Goal: Task Accomplishment & Management: Manage account settings

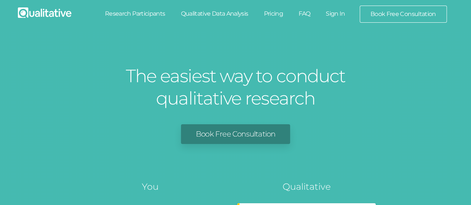
click at [330, 14] on link "Sign In" at bounding box center [335, 14] width 35 height 16
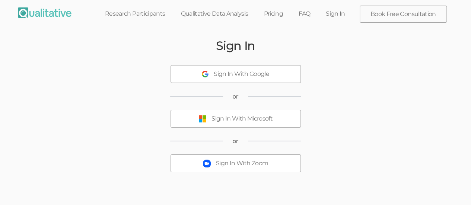
click at [224, 115] on div "Sign In With Microsoft" at bounding box center [241, 119] width 61 height 9
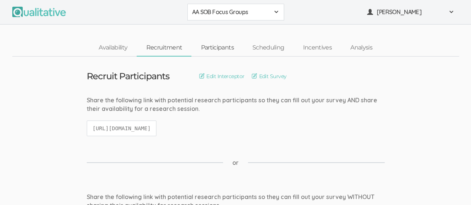
click at [225, 51] on link "Participants" at bounding box center [216, 48] width 51 height 16
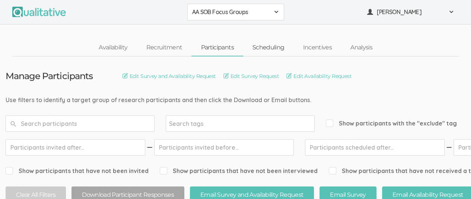
click at [269, 47] on link "Scheduling" at bounding box center [268, 48] width 51 height 16
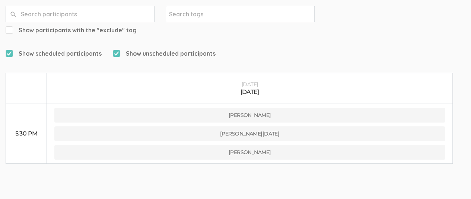
scroll to position [110, 0]
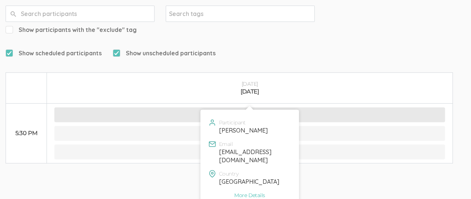
click at [263, 108] on button "[PERSON_NAME]" at bounding box center [249, 115] width 390 height 15
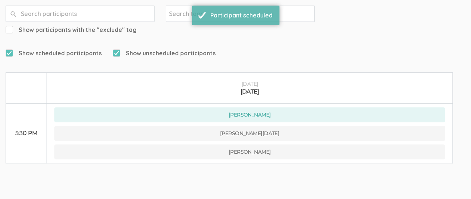
scroll to position [114, 0]
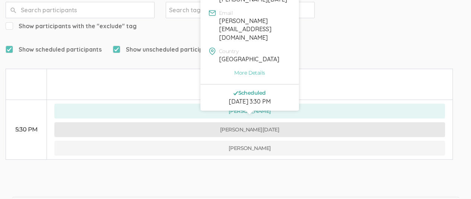
click at [275, 122] on button "[PERSON_NAME][DATE]" at bounding box center [249, 129] width 390 height 15
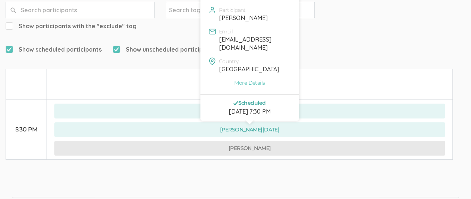
click at [251, 141] on button "[PERSON_NAME]" at bounding box center [249, 148] width 390 height 15
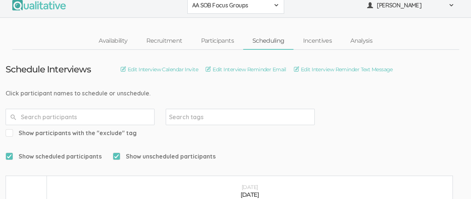
scroll to position [6, 0]
click at [218, 39] on link "Participants" at bounding box center [216, 42] width 51 height 16
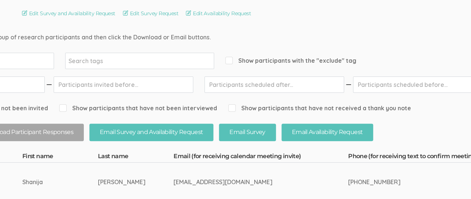
scroll to position [0, 100]
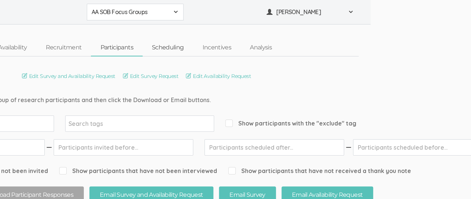
click at [170, 47] on link "Scheduling" at bounding box center [168, 48] width 51 height 16
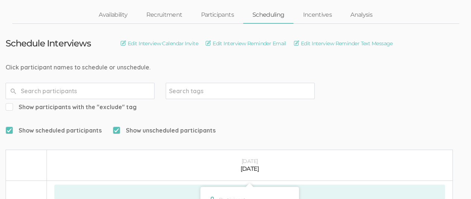
scroll to position [31, 0]
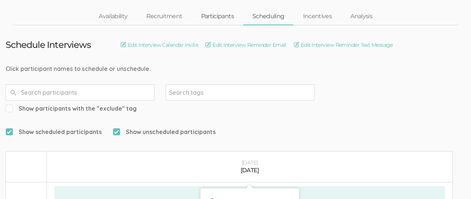
click at [217, 14] on link "Participants" at bounding box center [216, 17] width 51 height 16
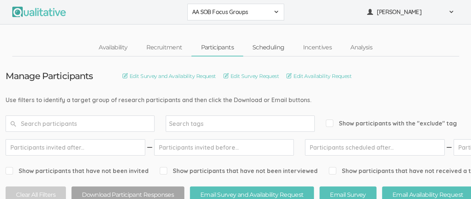
click at [273, 46] on link "Scheduling" at bounding box center [268, 48] width 51 height 16
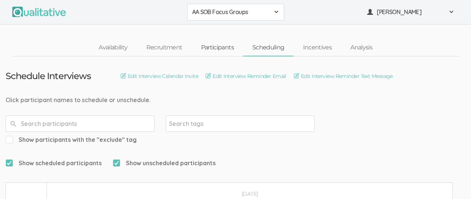
click at [225, 48] on link "Participants" at bounding box center [216, 48] width 51 height 16
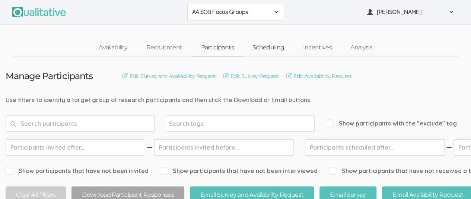
click at [277, 47] on link "Scheduling" at bounding box center [268, 48] width 51 height 16
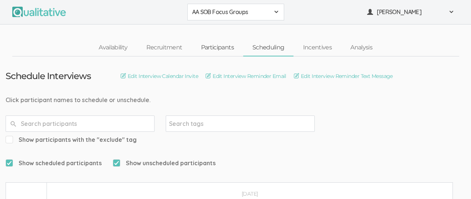
click at [224, 49] on link "Participants" at bounding box center [216, 48] width 51 height 16
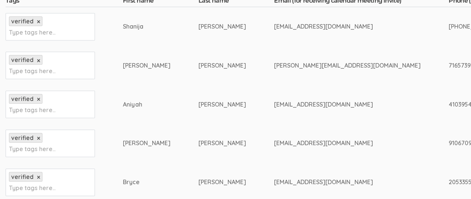
scroll to position [219, 0]
